Goal: Task Accomplishment & Management: Use online tool/utility

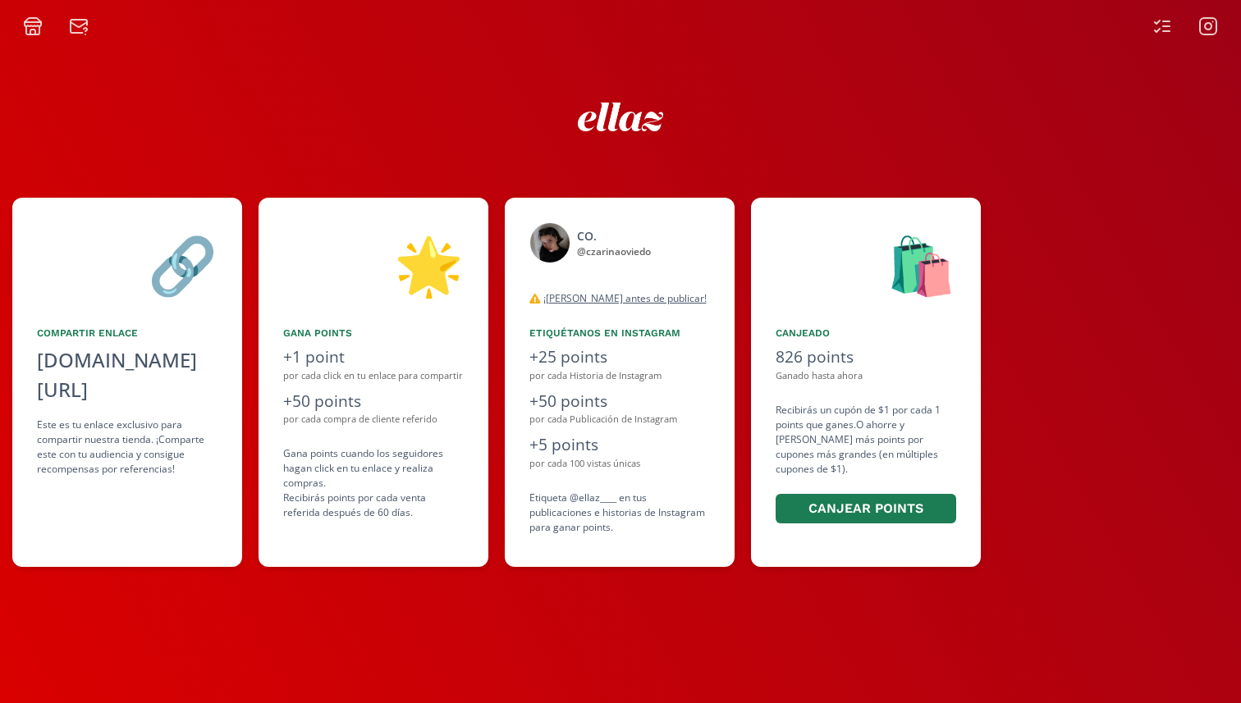
scroll to position [0, 738]
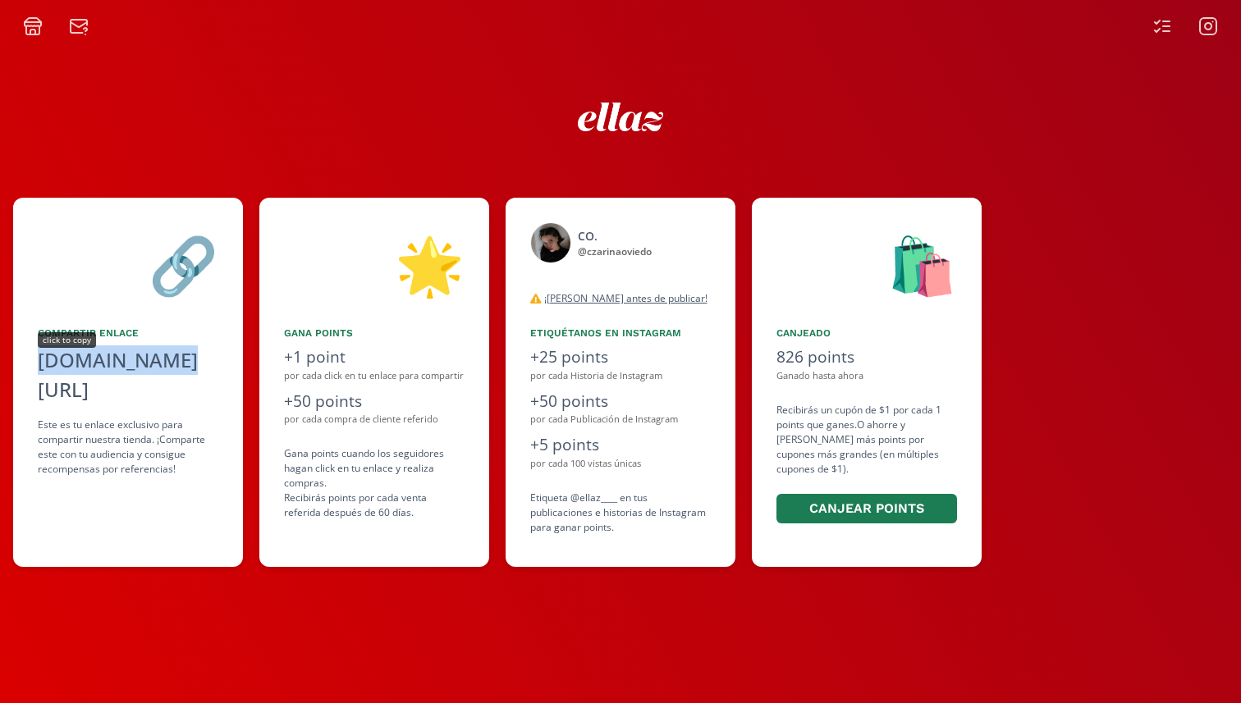
click at [122, 363] on div "[DOMAIN_NAME][URL]" at bounding box center [128, 374] width 181 height 59
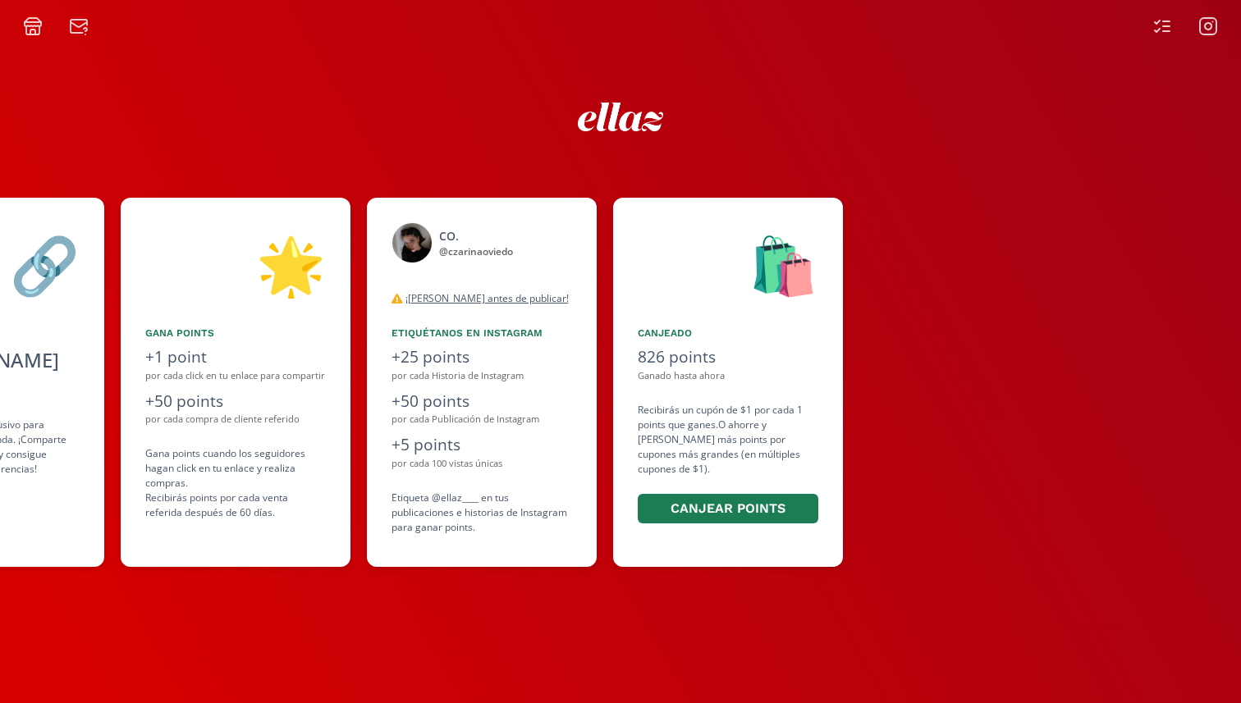
scroll to position [0, 985]
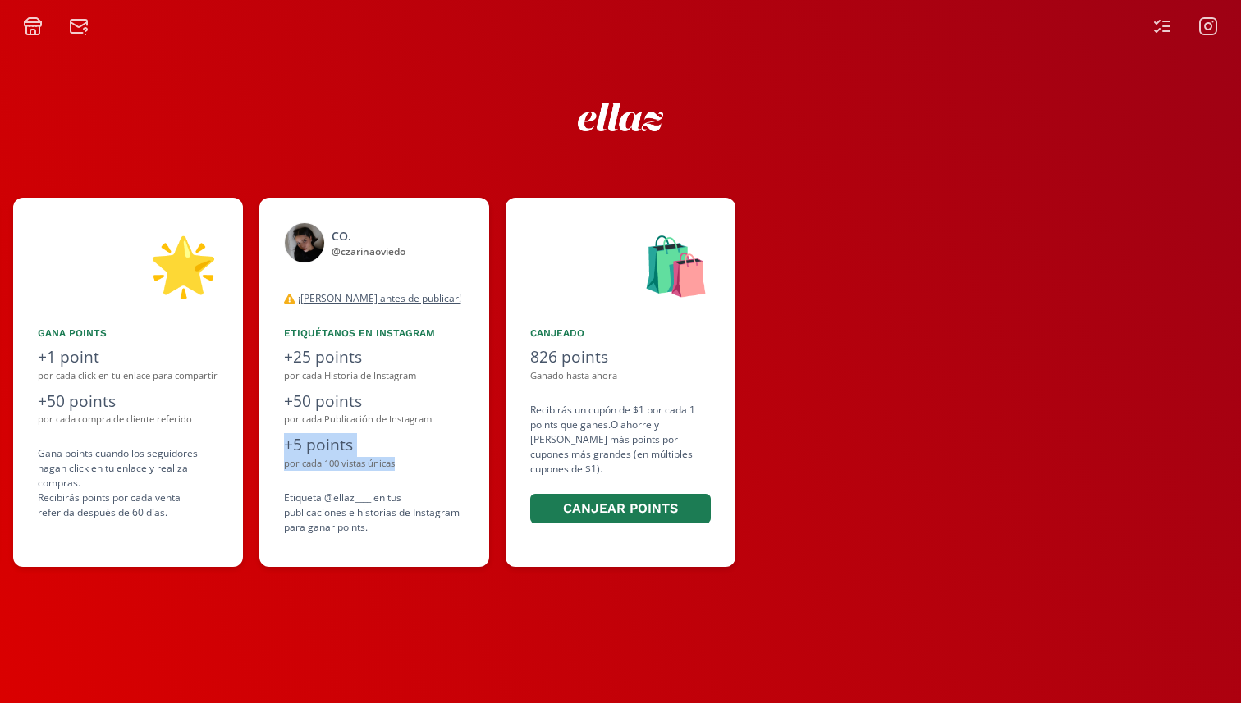
drag, startPoint x: 397, startPoint y: 465, endPoint x: 275, endPoint y: 436, distance: 125.8
click at [275, 436] on div "CO. @ czarinaoviedo desconectado ¡Lea antes de publicar! Tanto para publicacion…" at bounding box center [374, 382] width 230 height 369
copy div "+5 points por cada 100 vistas únicas"
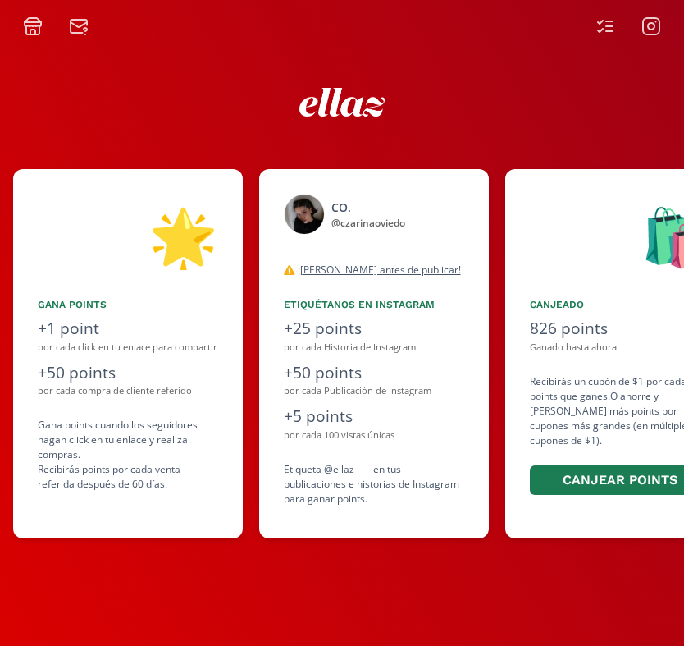
scroll to position [0, 1263]
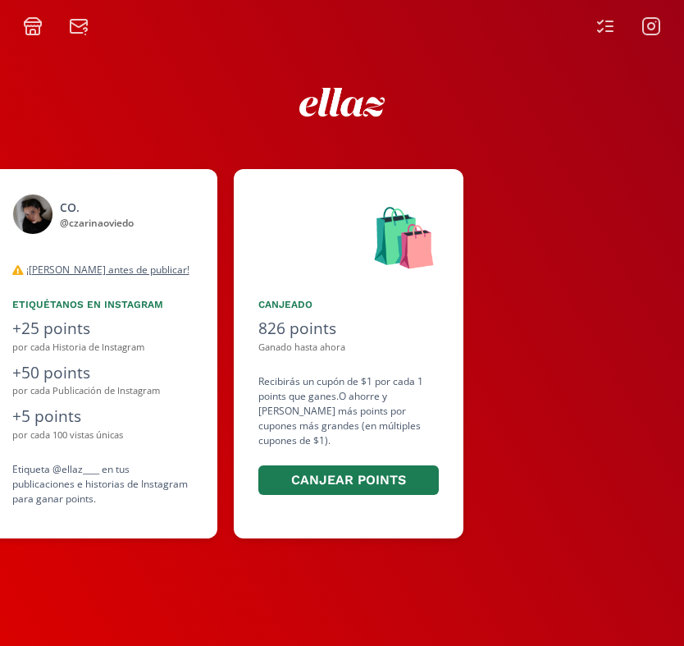
scroll to position [0, 985]
